Goal: Register for event/course

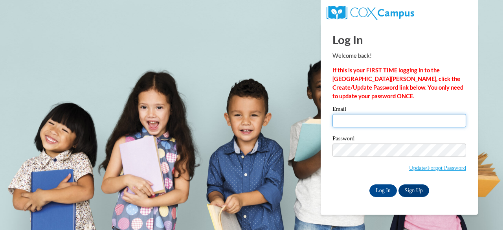
click at [353, 119] on input "Email" at bounding box center [399, 120] width 134 height 13
type input "Nash.Jasmyn.A@muscogee.k12.ga.us"
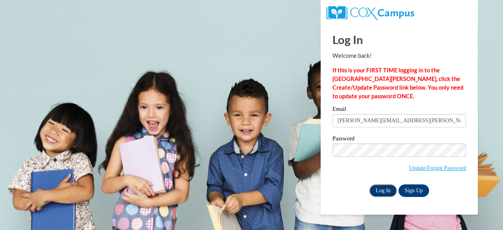
click at [375, 187] on input "Log In" at bounding box center [382, 190] width 27 height 13
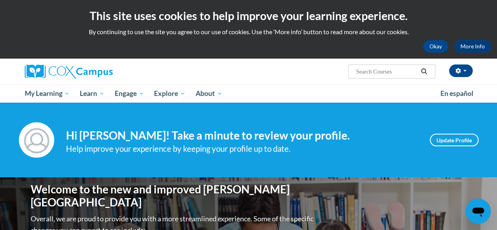
click at [364, 73] on input "Search..." at bounding box center [386, 71] width 63 height 9
type input "early literacy"
click at [427, 73] on icon "Search" at bounding box center [424, 71] width 6 height 6
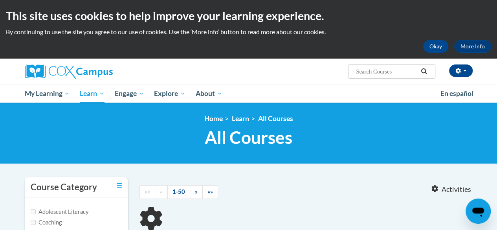
type input "early literacy"
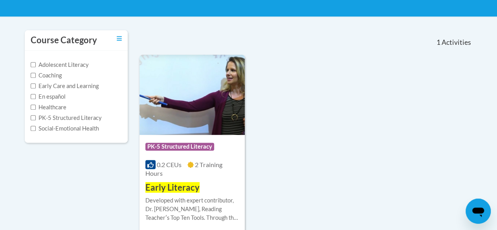
scroll to position [215, 0]
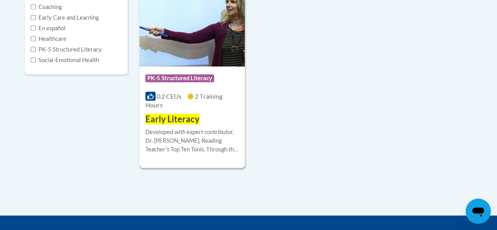
click at [173, 77] on span "PK-5 Structured Literacy" at bounding box center [179, 78] width 69 height 8
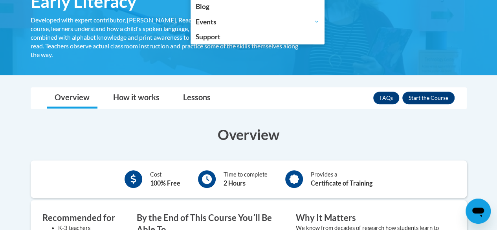
scroll to position [149, 0]
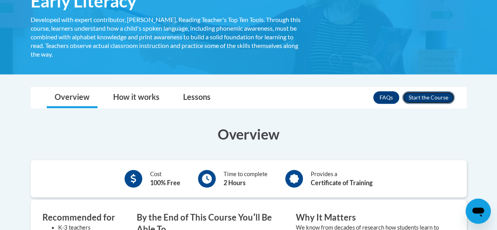
click at [428, 94] on button "Enroll" at bounding box center [428, 97] width 52 height 13
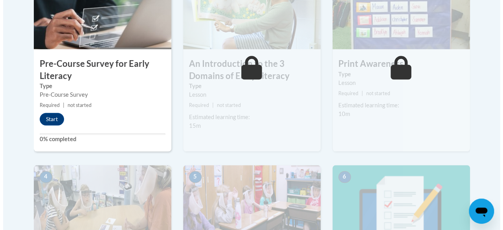
scroll to position [295, 0]
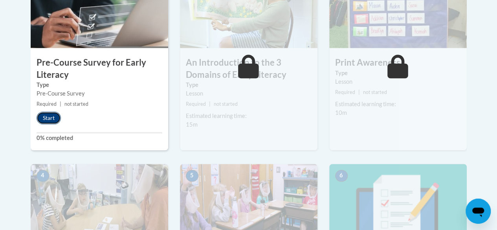
click at [46, 115] on button "Start" at bounding box center [49, 118] width 24 height 13
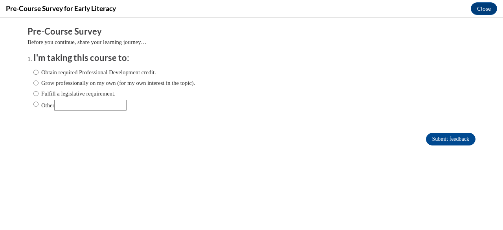
scroll to position [0, 0]
click at [33, 72] on input "Obtain required Professional Development credit." at bounding box center [35, 72] width 5 height 9
radio input "true"
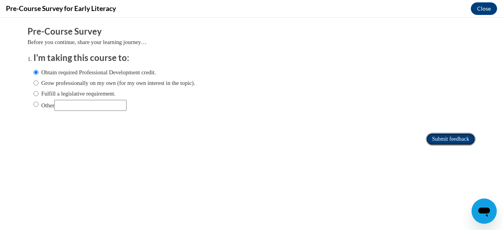
click at [432, 136] on input "Submit feedback" at bounding box center [450, 139] width 49 height 13
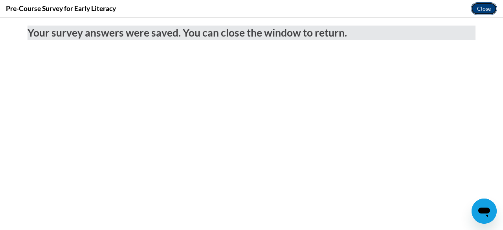
click at [482, 11] on button "Close" at bounding box center [484, 8] width 26 height 13
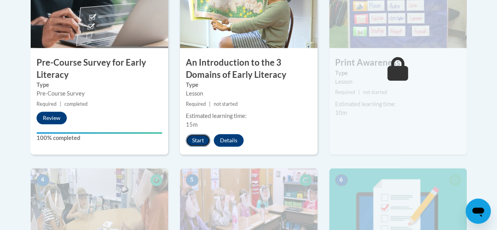
click at [195, 139] on button "Start" at bounding box center [198, 140] width 24 height 13
